Goal: Task Accomplishment & Management: Manage account settings

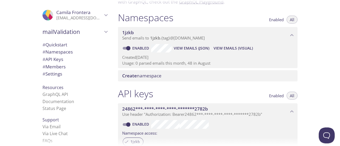
scroll to position [80, 0]
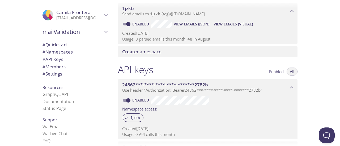
click at [210, 66] on div "API keys Enabled All" at bounding box center [207, 70] width 179 height 13
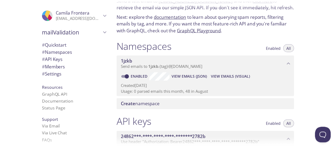
scroll to position [19, 0]
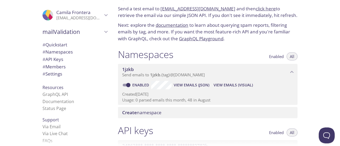
click at [95, 18] on p "[EMAIL_ADDRESS][DOMAIN_NAME]" at bounding box center [79, 17] width 46 height 5
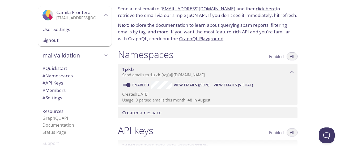
click at [66, 41] on span "Signout" at bounding box center [74, 40] width 65 height 7
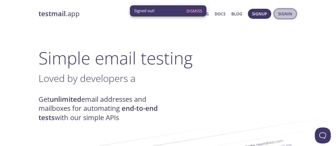
click at [281, 17] on button "Signin" at bounding box center [285, 14] width 23 height 10
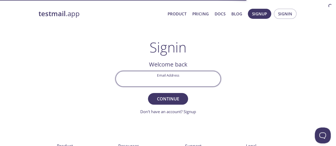
click at [176, 82] on input "Email Address" at bounding box center [168, 78] width 105 height 15
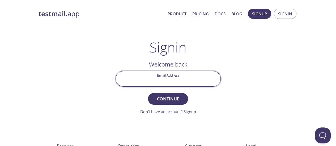
click at [168, 77] on input "Email Address" at bounding box center [168, 78] width 105 height 15
type input "[EMAIL_ADDRESS][DOMAIN_NAME]"
click at [148, 93] on button "Continue" at bounding box center [168, 99] width 40 height 12
click at [162, 82] on input "Signin Security Code" at bounding box center [168, 78] width 105 height 15
type input "BTRAVPR"
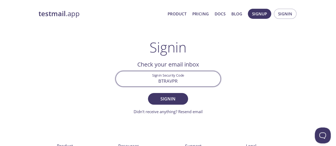
click at [148, 93] on button "Signin" at bounding box center [168, 99] width 40 height 12
